Goal: Information Seeking & Learning: Learn about a topic

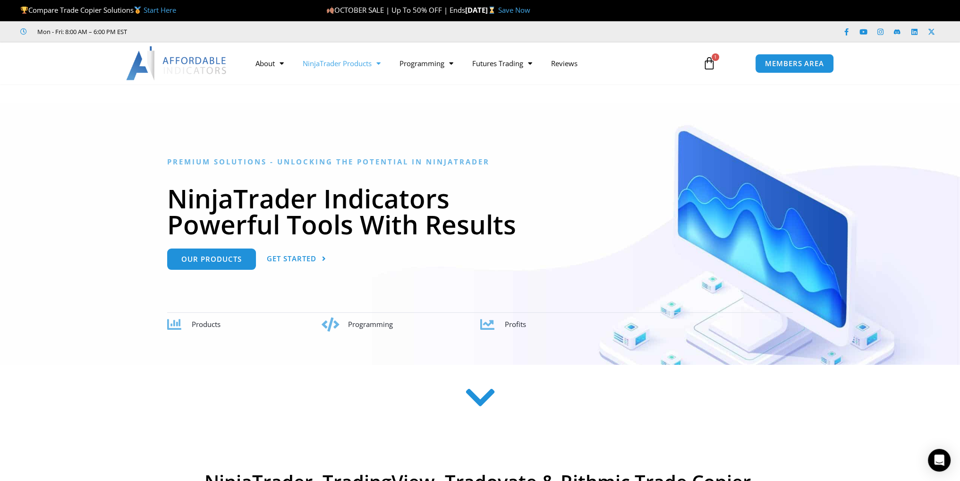
click at [345, 63] on link "NinjaTrader Products" at bounding box center [341, 63] width 97 height 22
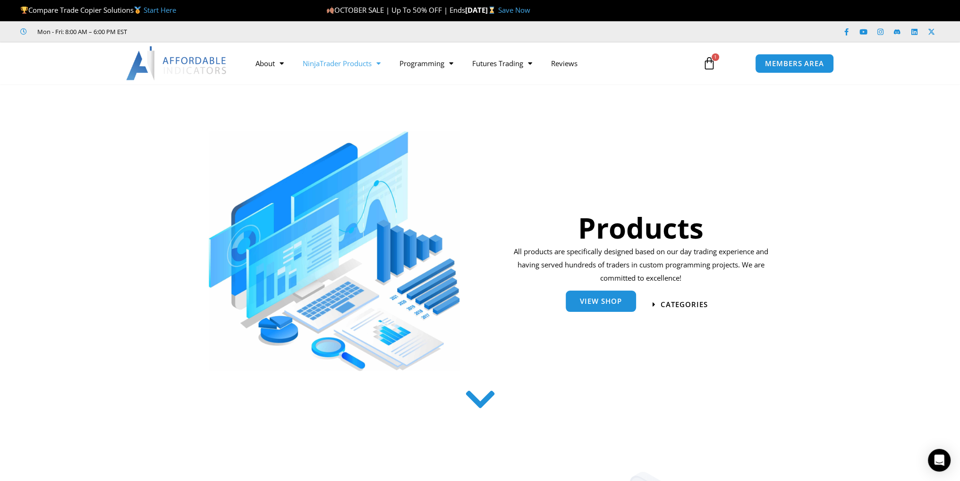
click at [618, 309] on link "View Shop" at bounding box center [601, 300] width 70 height 21
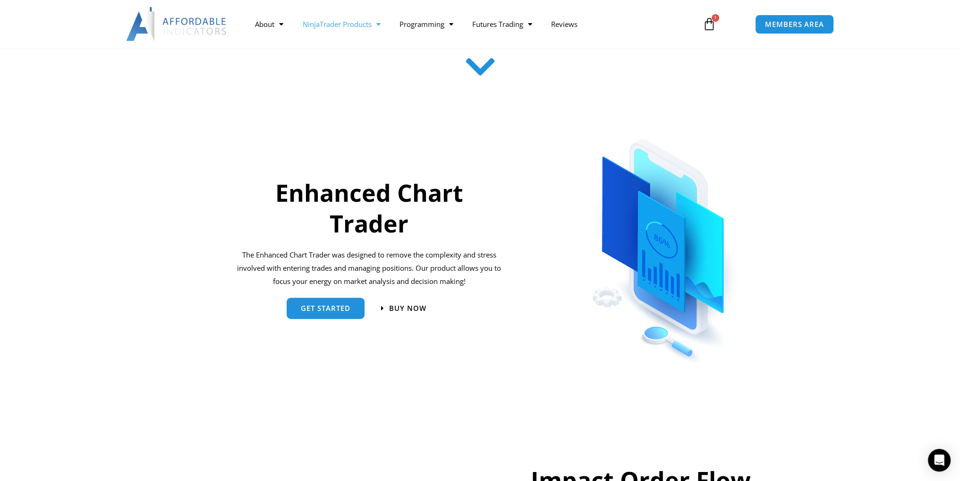
scroll to position [425, 0]
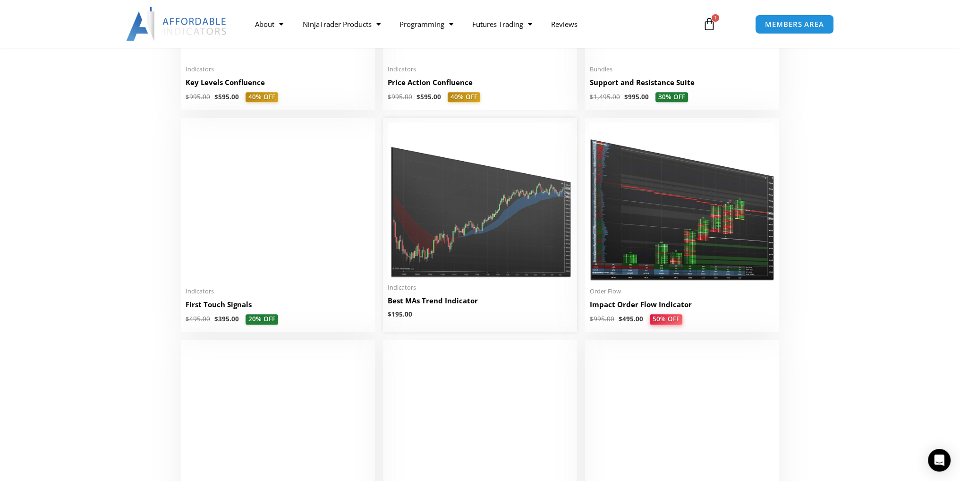
scroll to position [1464, 0]
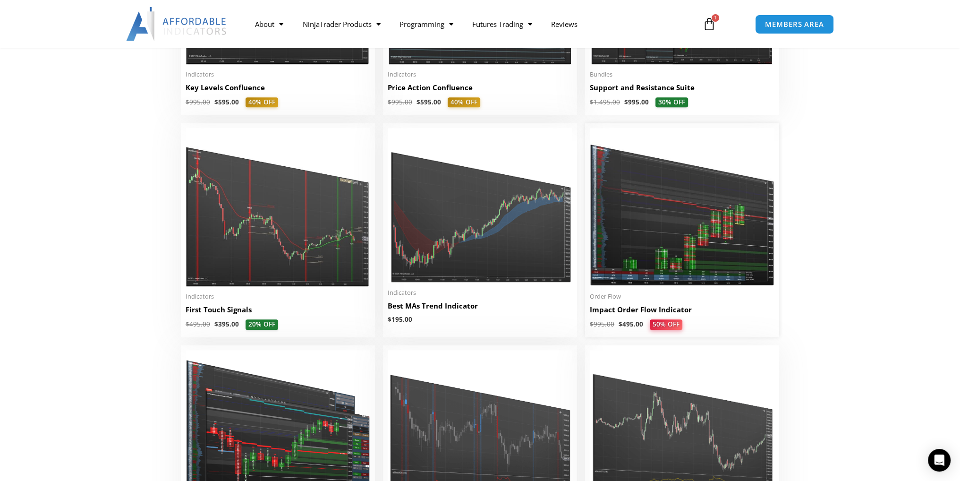
click at [713, 211] on img at bounding box center [682, 207] width 185 height 159
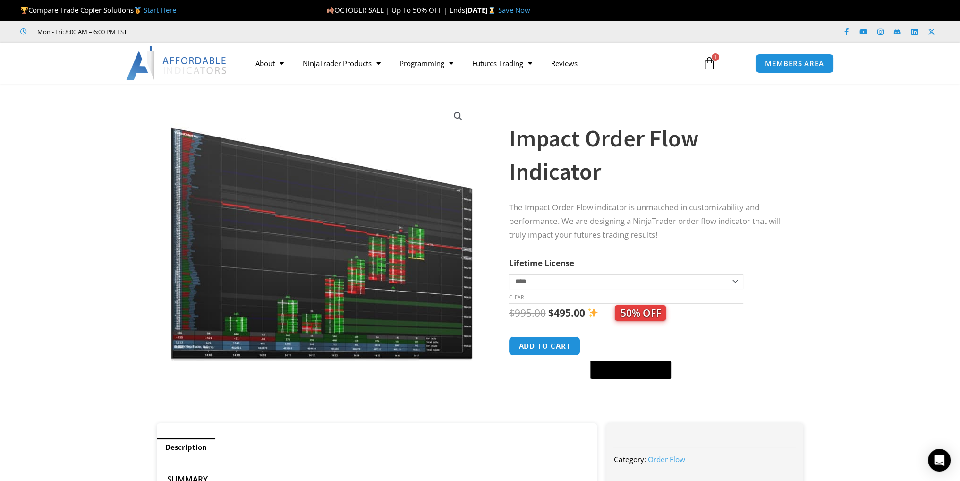
click at [202, 274] on img at bounding box center [322, 231] width 304 height 261
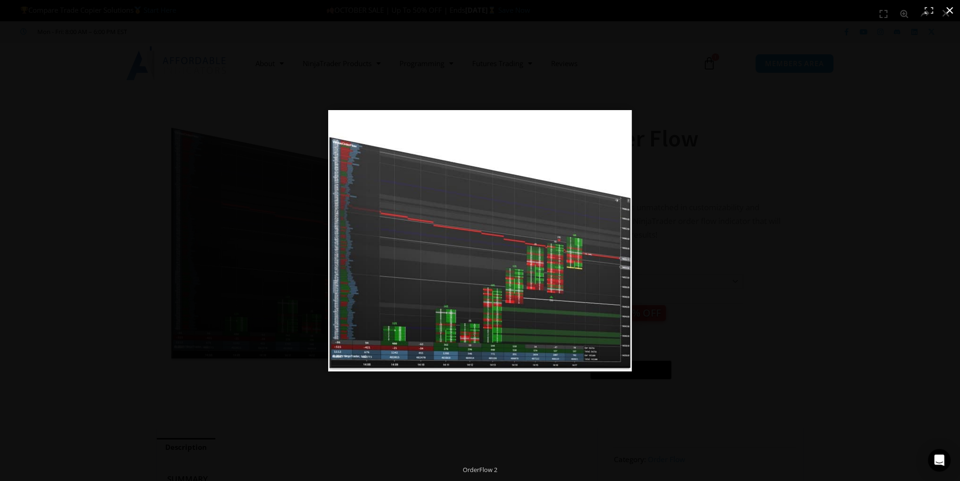
click at [100, 278] on div "Full screen image" at bounding box center [480, 240] width 960 height 481
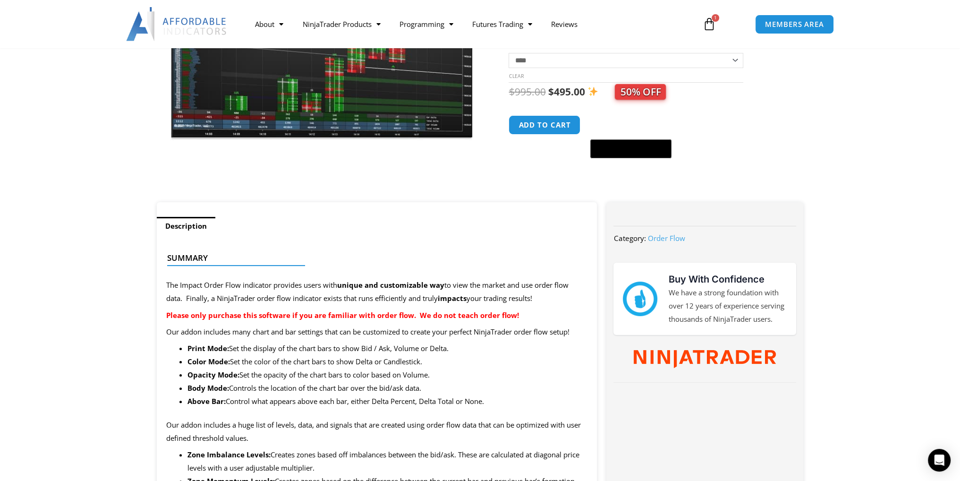
scroll to position [189, 0]
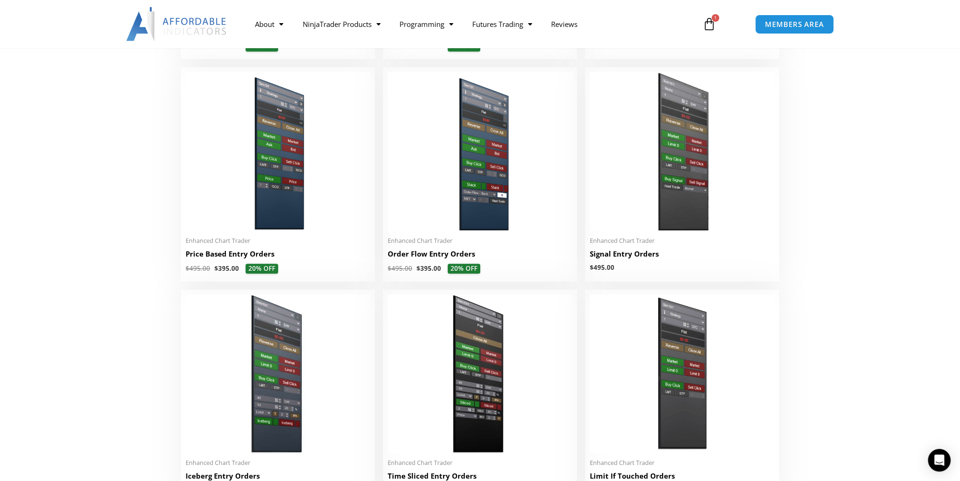
scroll to position [850, 0]
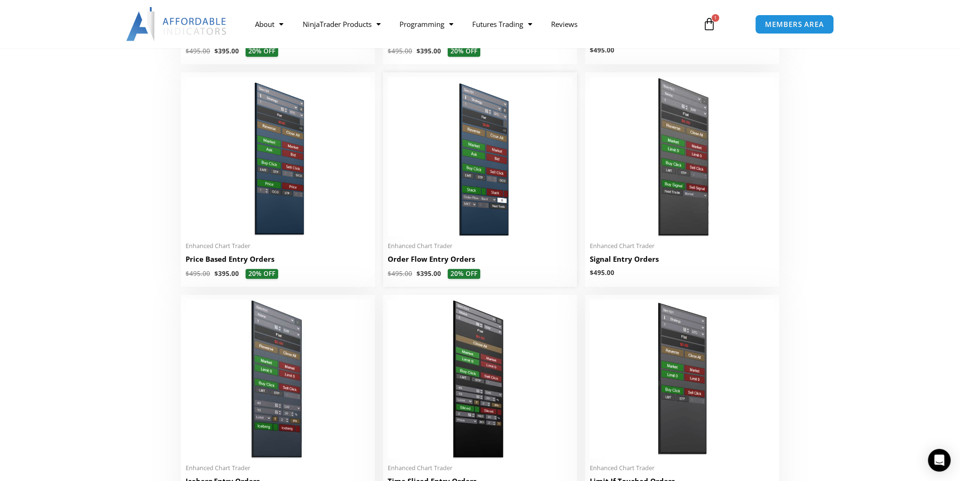
click at [498, 196] on img at bounding box center [480, 156] width 185 height 159
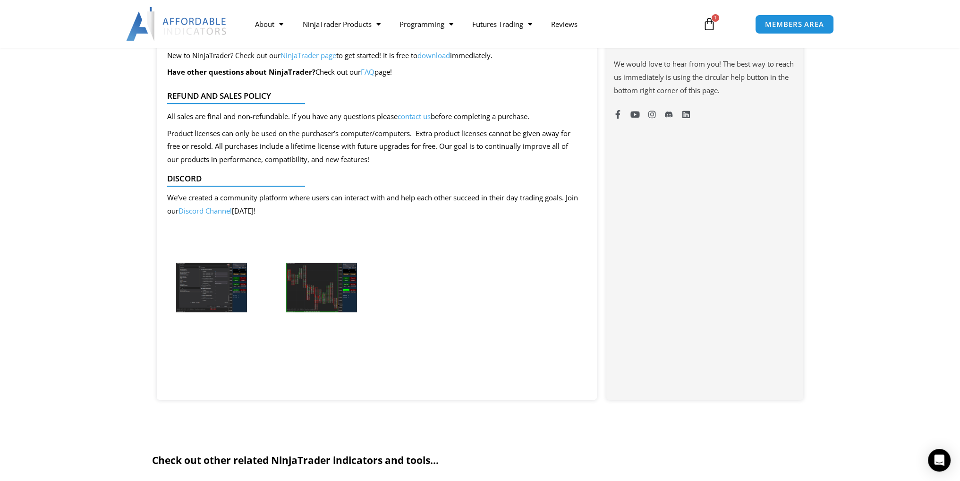
scroll to position [803, 0]
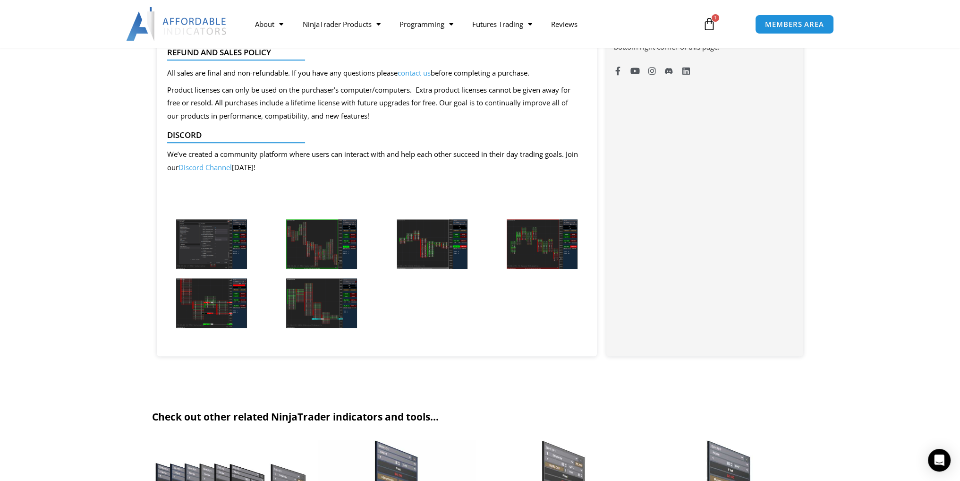
click at [214, 243] on img at bounding box center [211, 244] width 71 height 50
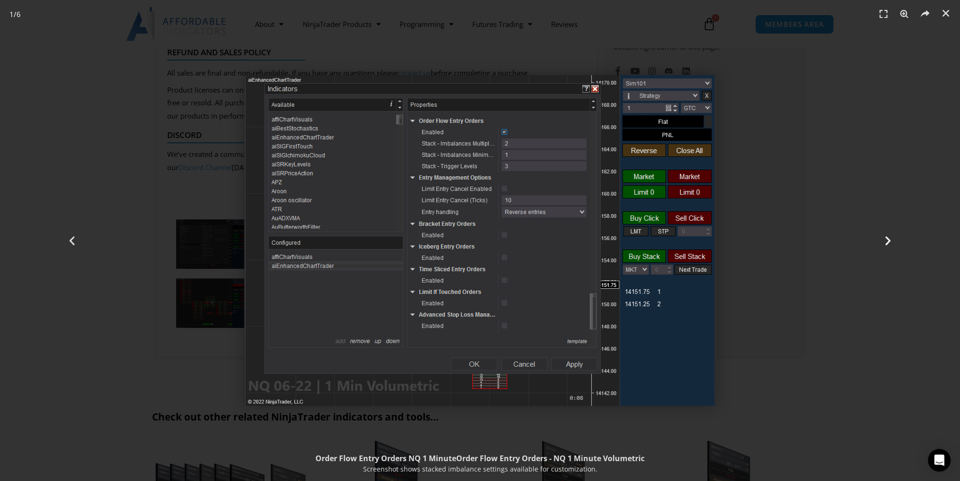
click at [886, 244] on icon "Next slide" at bounding box center [888, 241] width 12 height 12
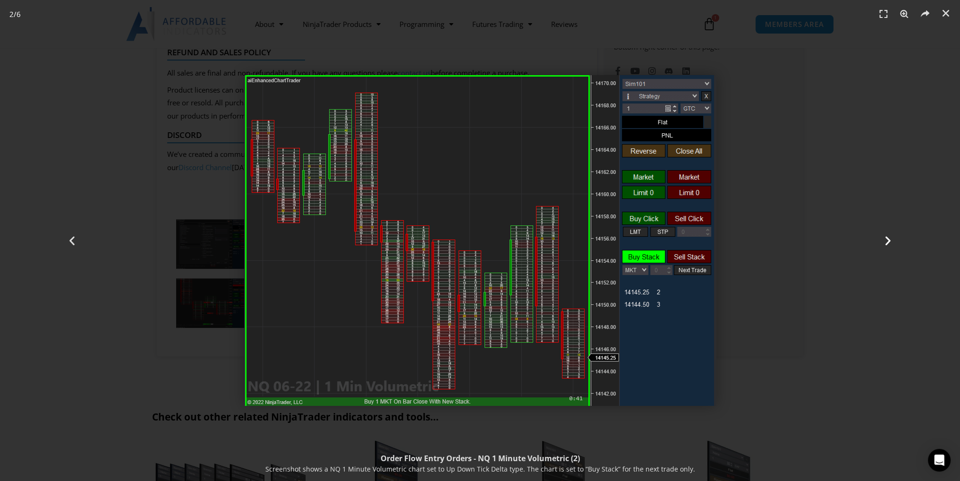
click at [886, 243] on icon "Next slide" at bounding box center [888, 241] width 12 height 12
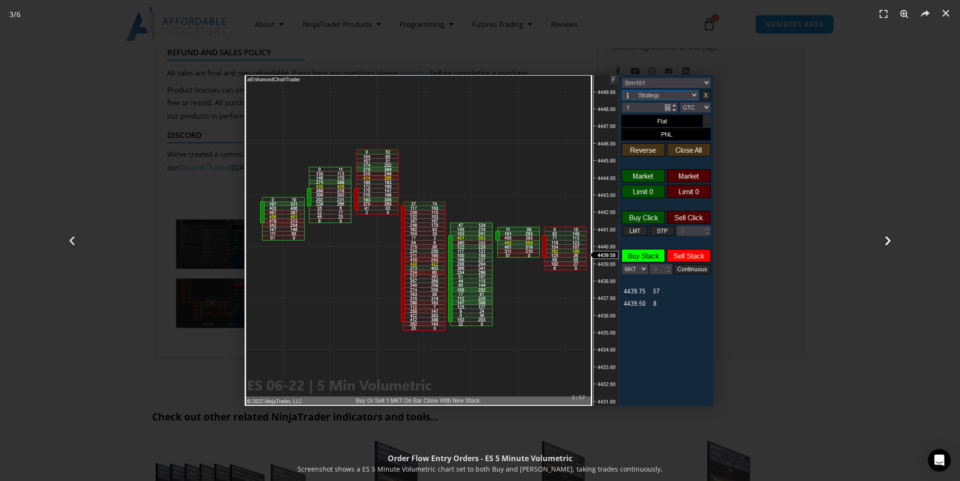
click at [884, 243] on icon "Next slide" at bounding box center [888, 241] width 12 height 12
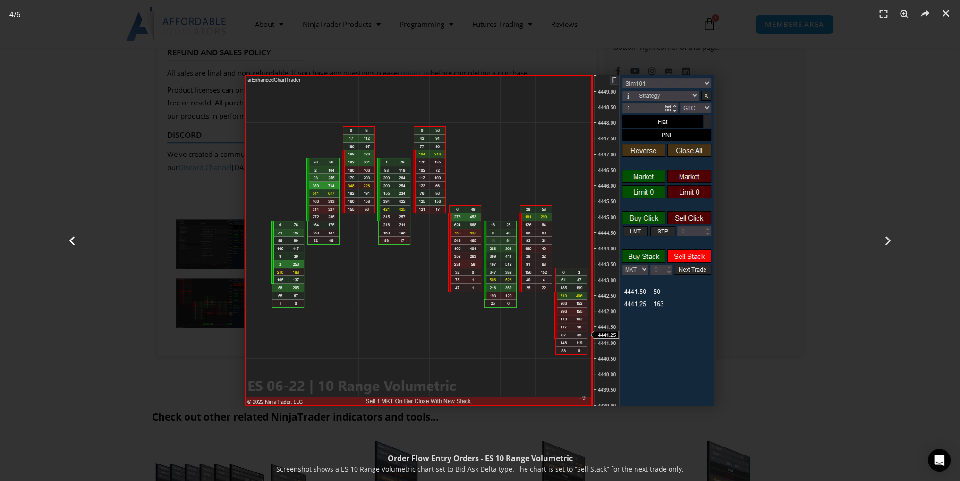
click at [69, 244] on icon "Previous slide" at bounding box center [72, 241] width 12 height 12
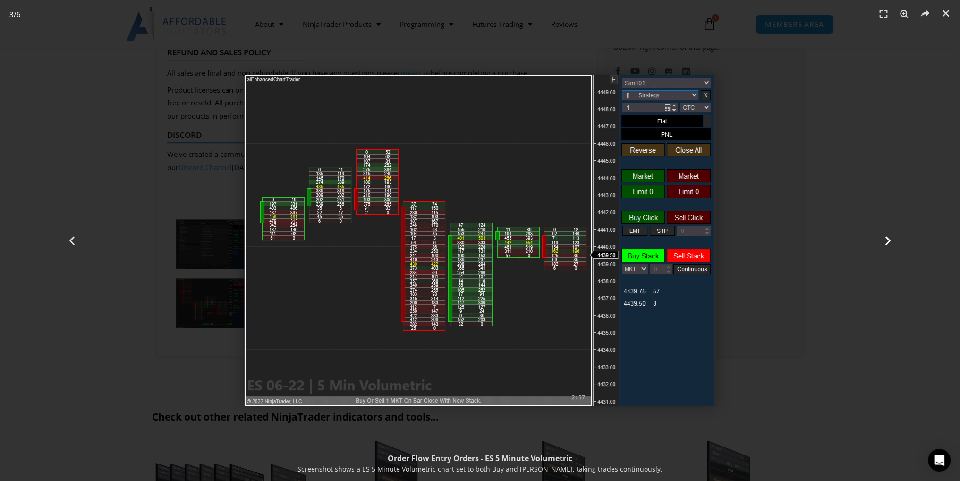
click at [888, 241] on icon "Next slide" at bounding box center [888, 241] width 12 height 12
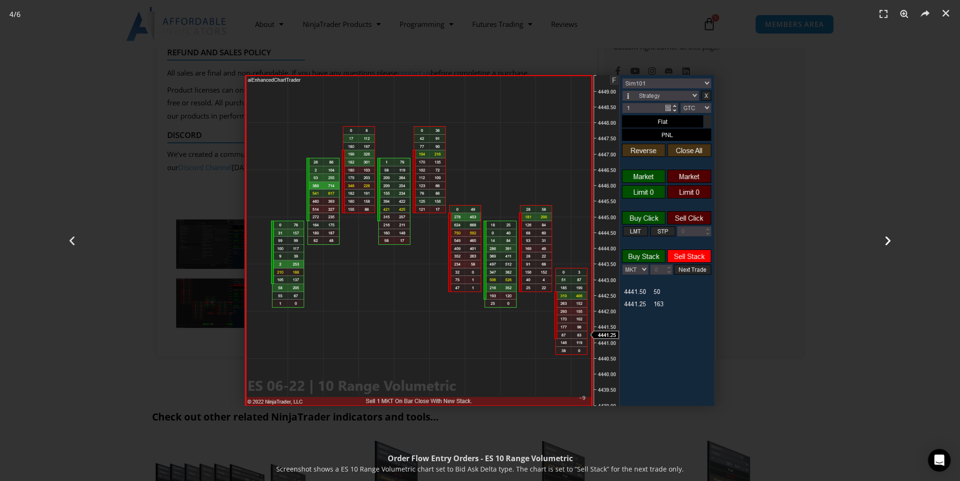
click at [889, 243] on icon "Next slide" at bounding box center [888, 241] width 12 height 12
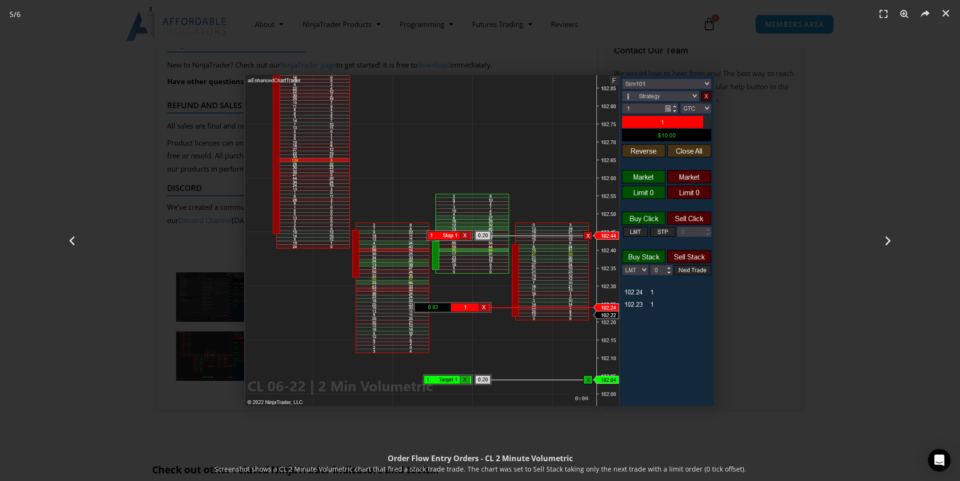
scroll to position [756, 0]
click at [942, 15] on icon "Close (Esc)" at bounding box center [945, 12] width 9 height 9
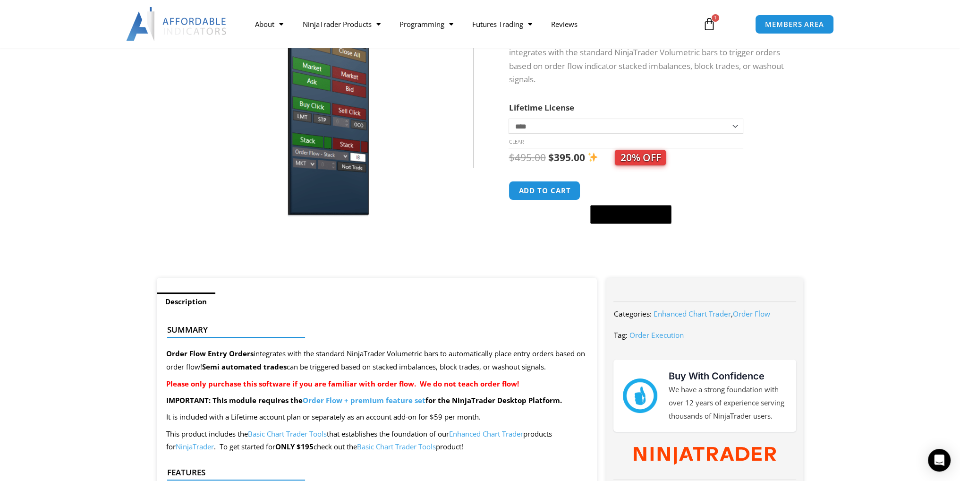
scroll to position [0, 0]
